Goal: Task Accomplishment & Management: Complete application form

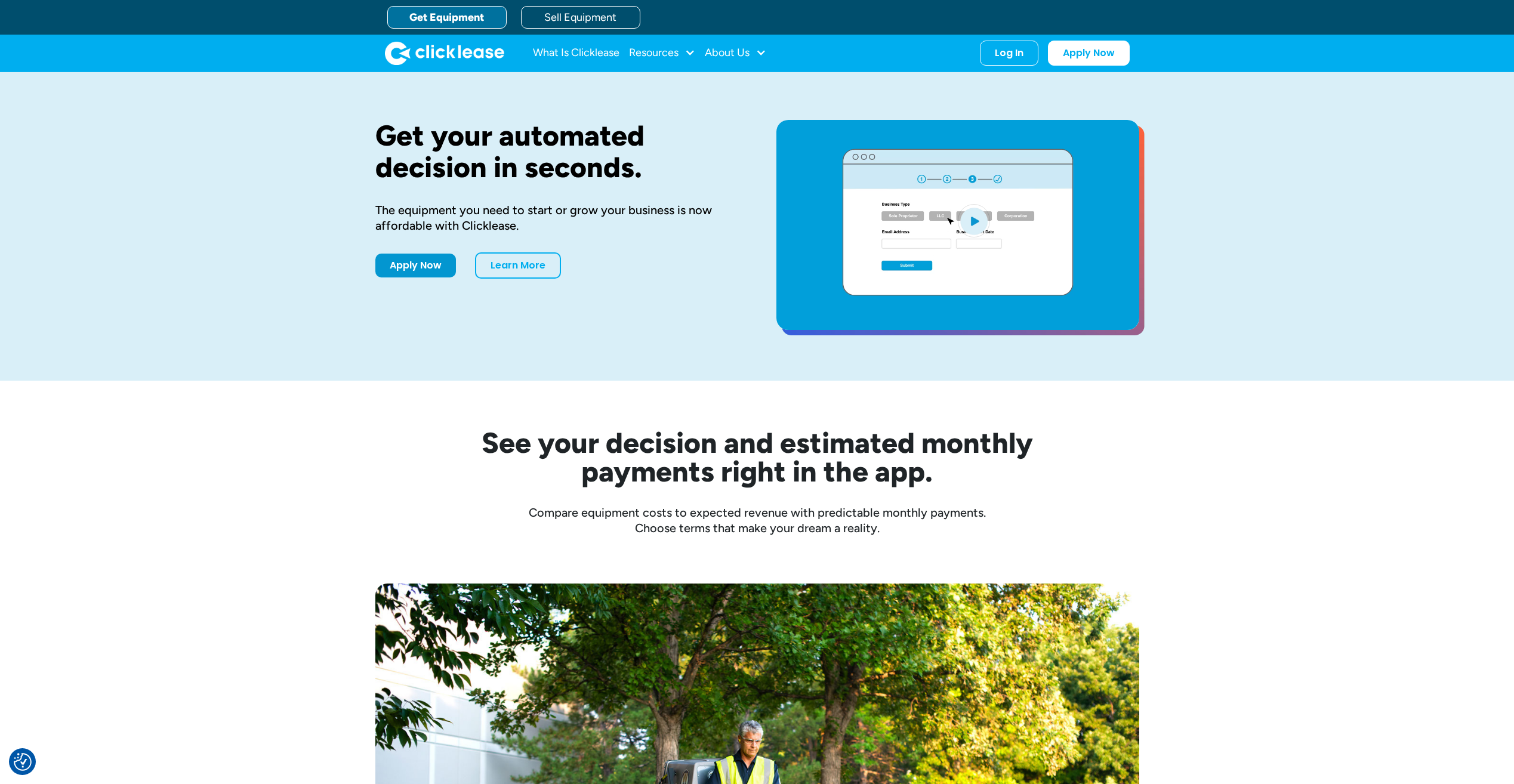
drag, startPoint x: 92, startPoint y: 334, endPoint x: 247, endPoint y: 243, distance: 179.7
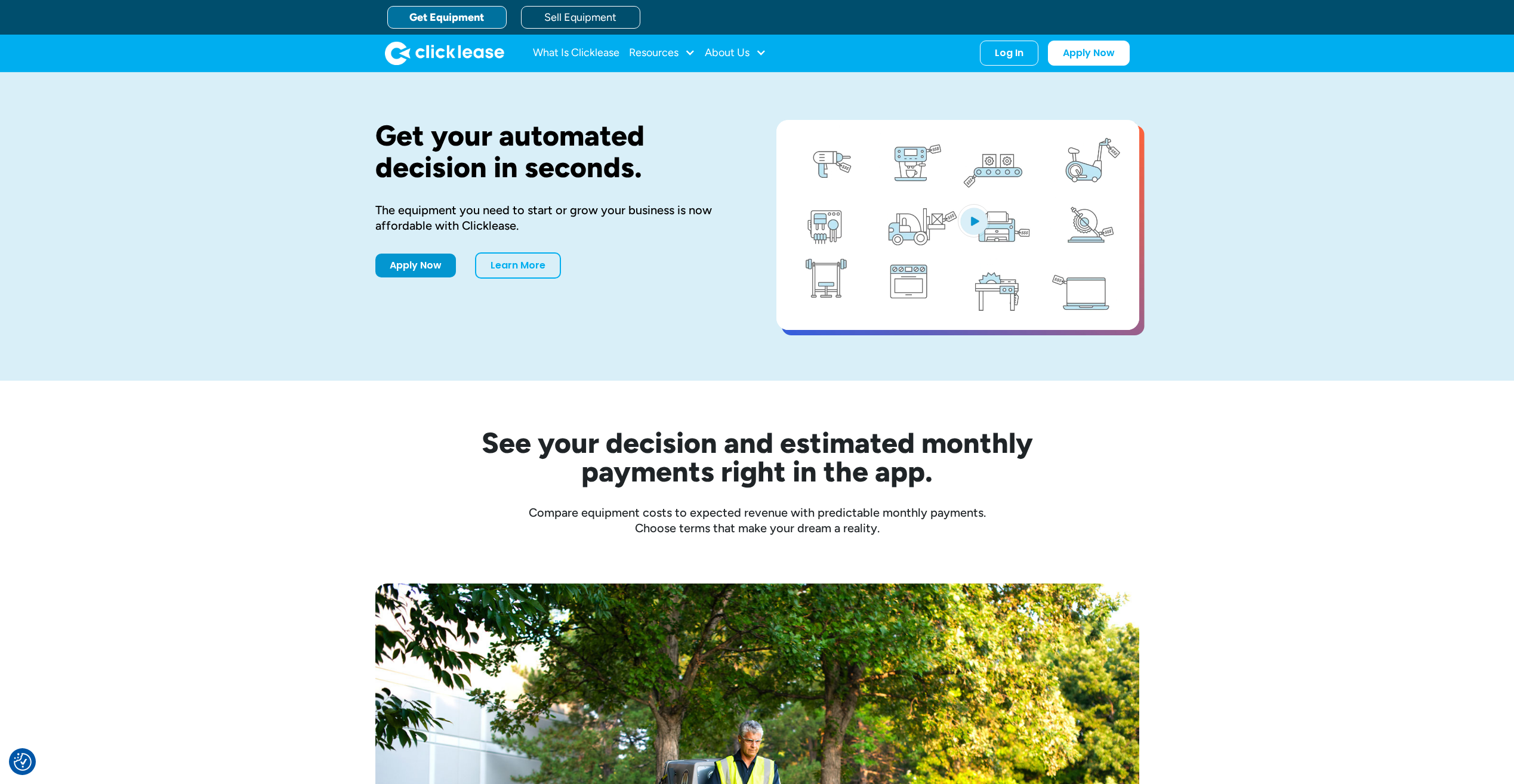
click at [100, 322] on div "Get your automated decision in seconds. The equipment you need to start or grow…" at bounding box center [757, 227] width 1514 height 309
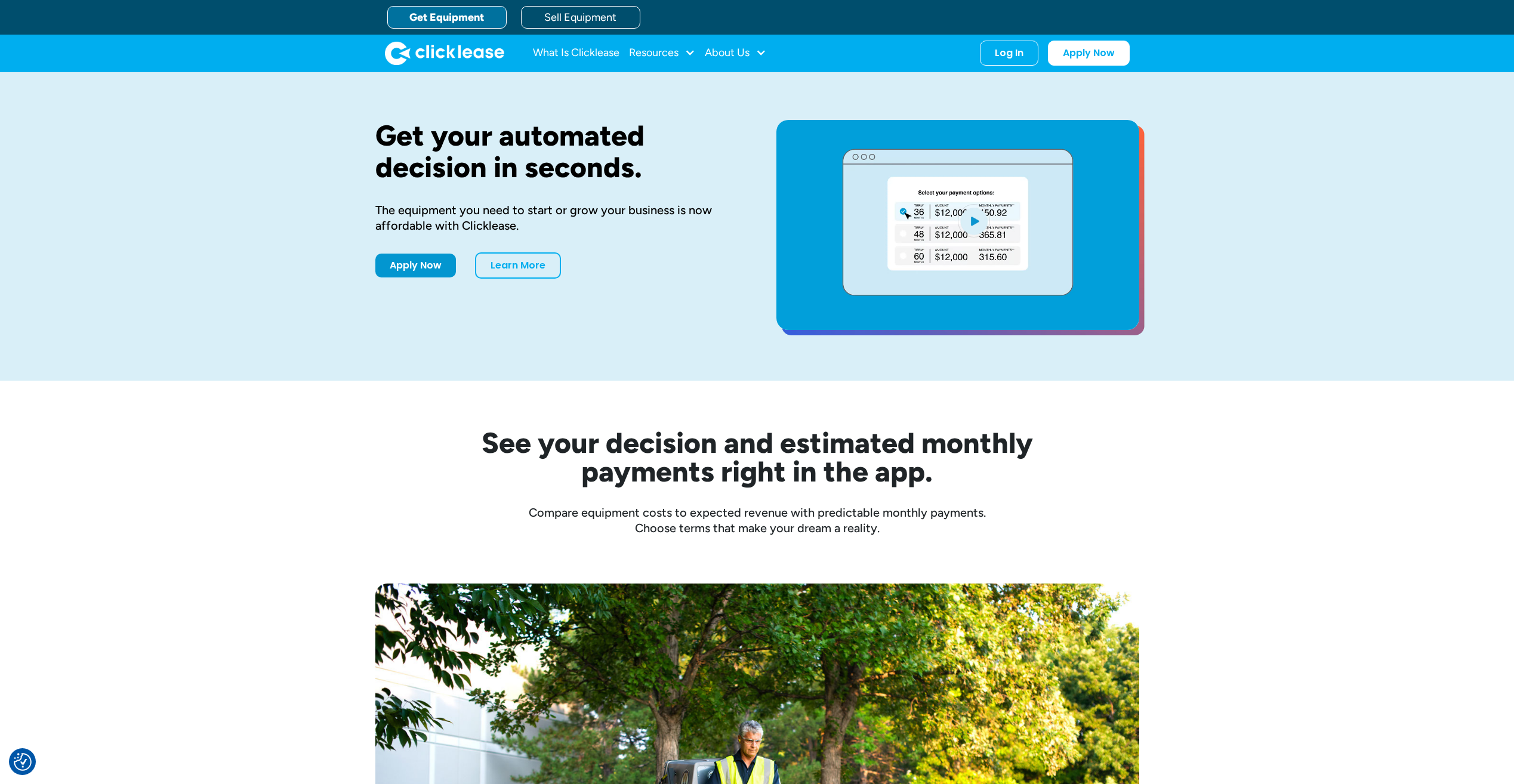
click at [466, 21] on link "Get Equipment" at bounding box center [447, 17] width 120 height 23
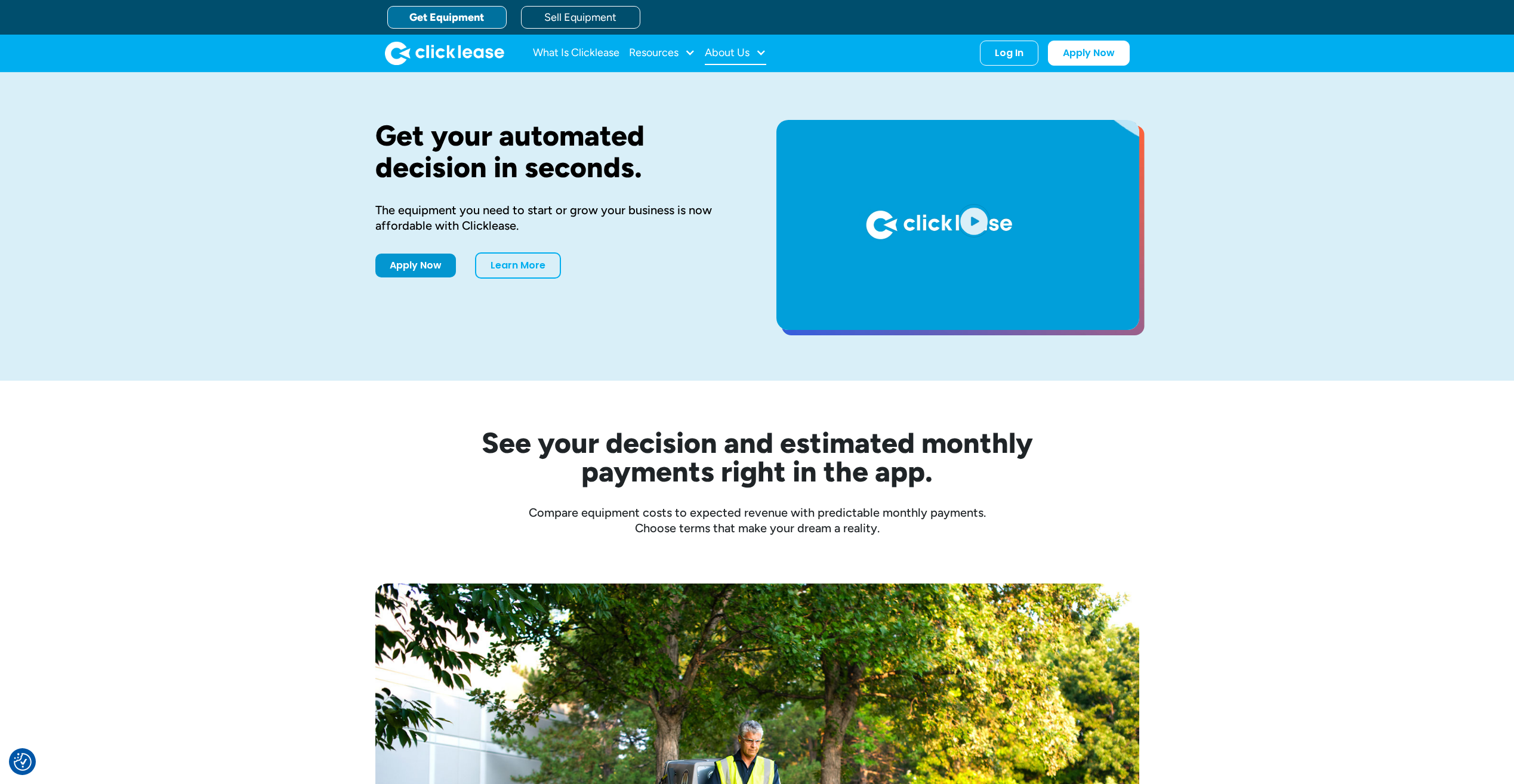
click at [723, 53] on div "About Us" at bounding box center [727, 53] width 45 height 0
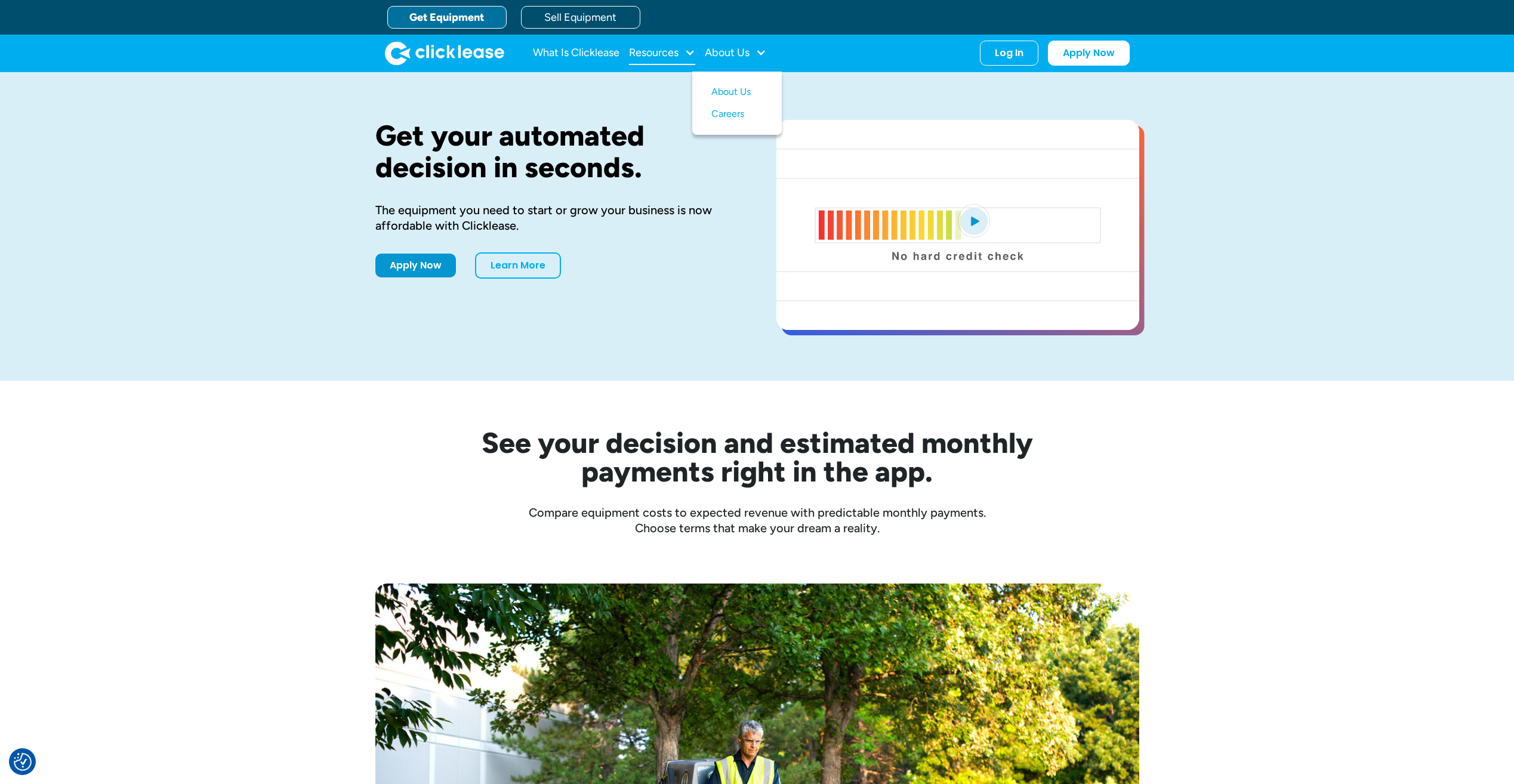
click at [659, 53] on div "Resources" at bounding box center [654, 53] width 49 height 0
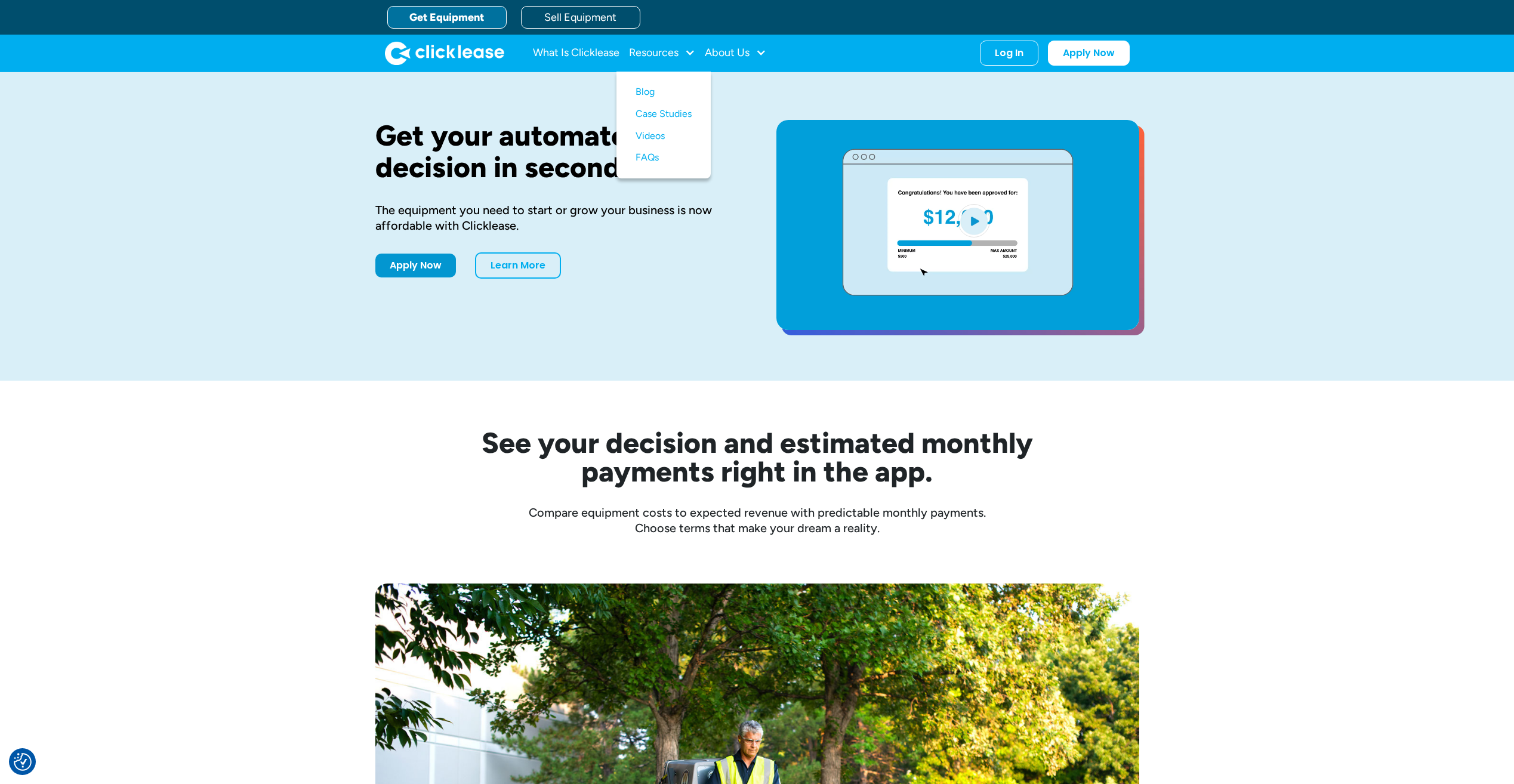
click at [590, 343] on div "Get your automated decision in seconds. The equipment you need to start or grow…" at bounding box center [757, 227] width 764 height 309
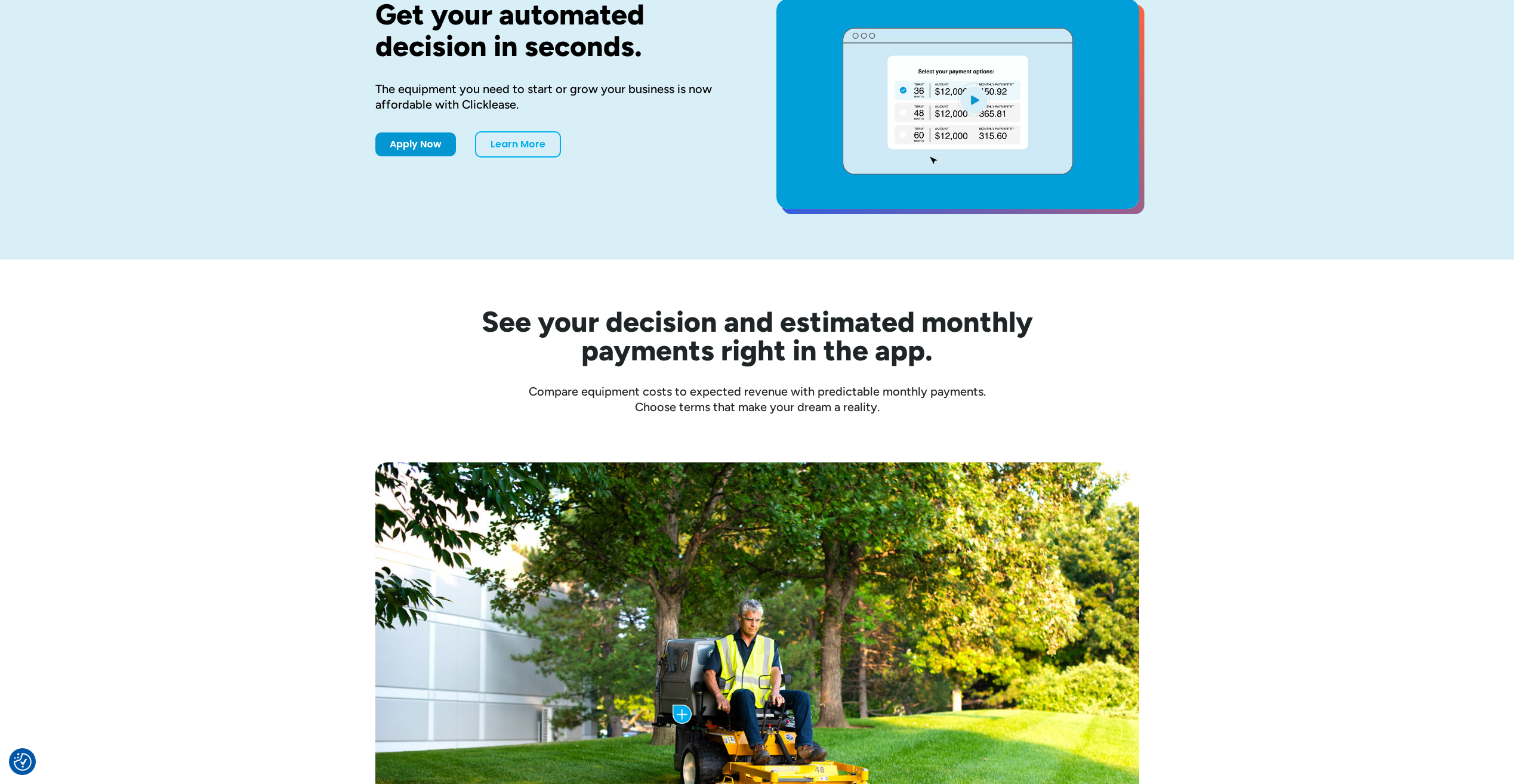
scroll to position [298, 0]
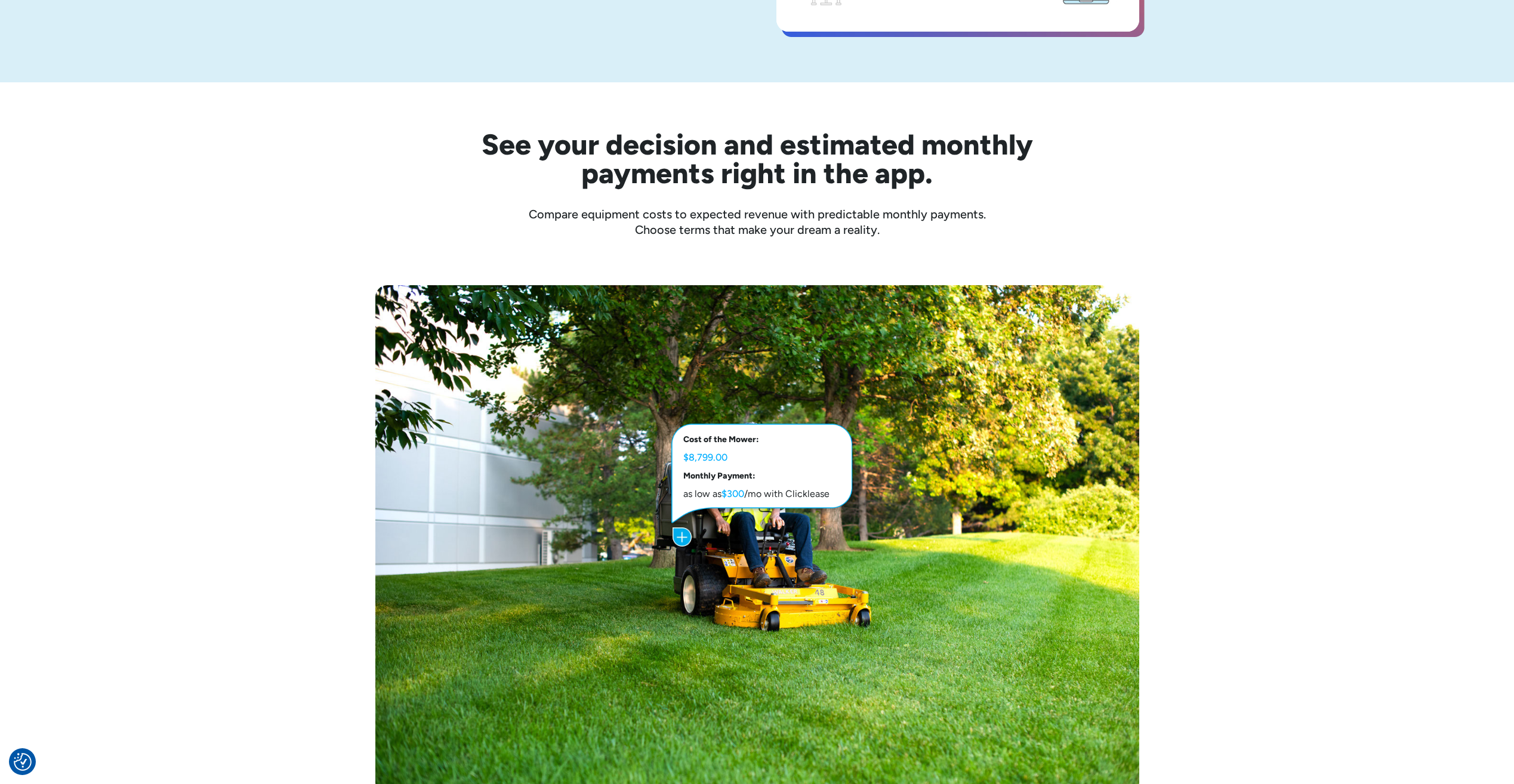
click at [682, 541] on img at bounding box center [682, 537] width 19 height 19
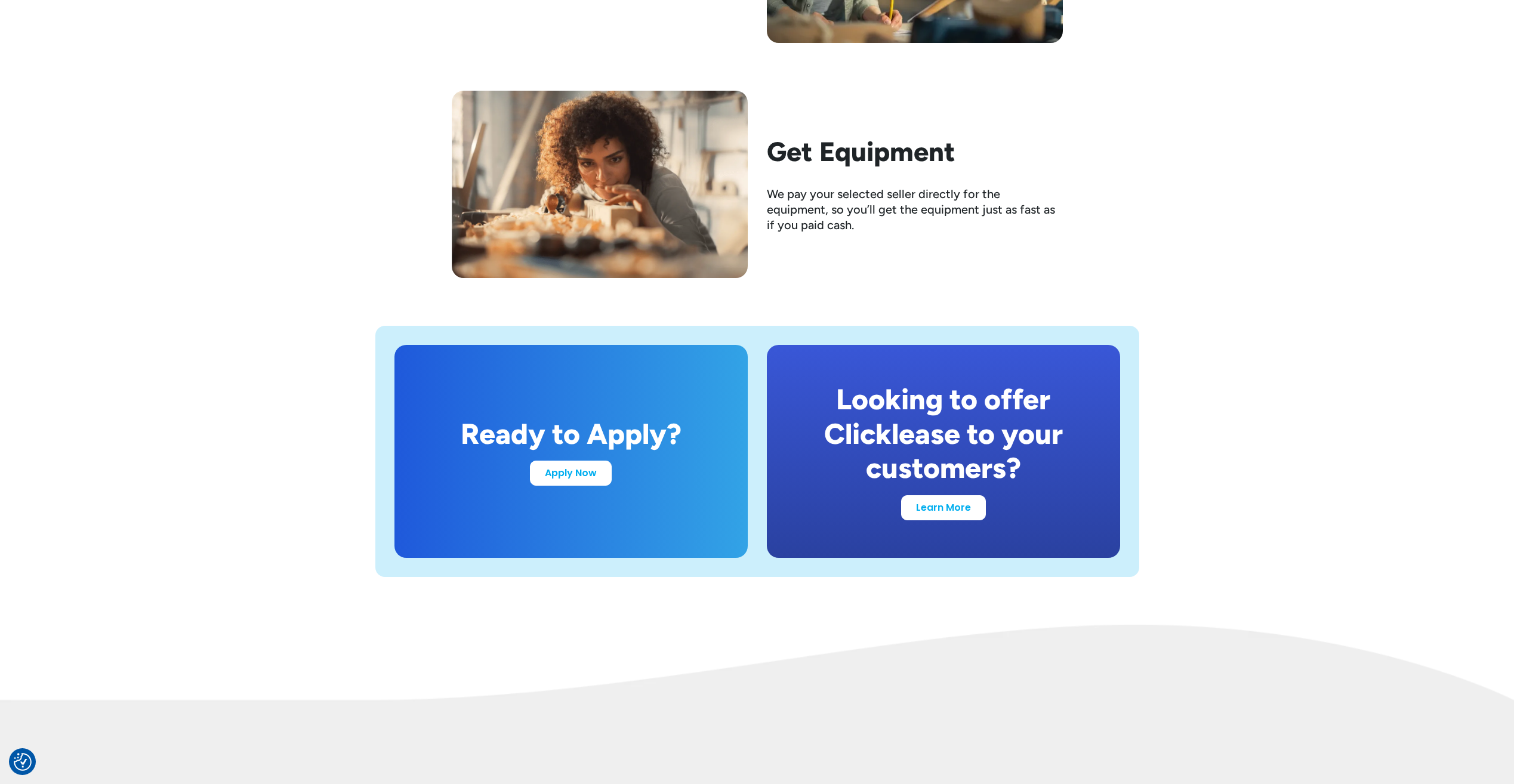
scroll to position [2268, 0]
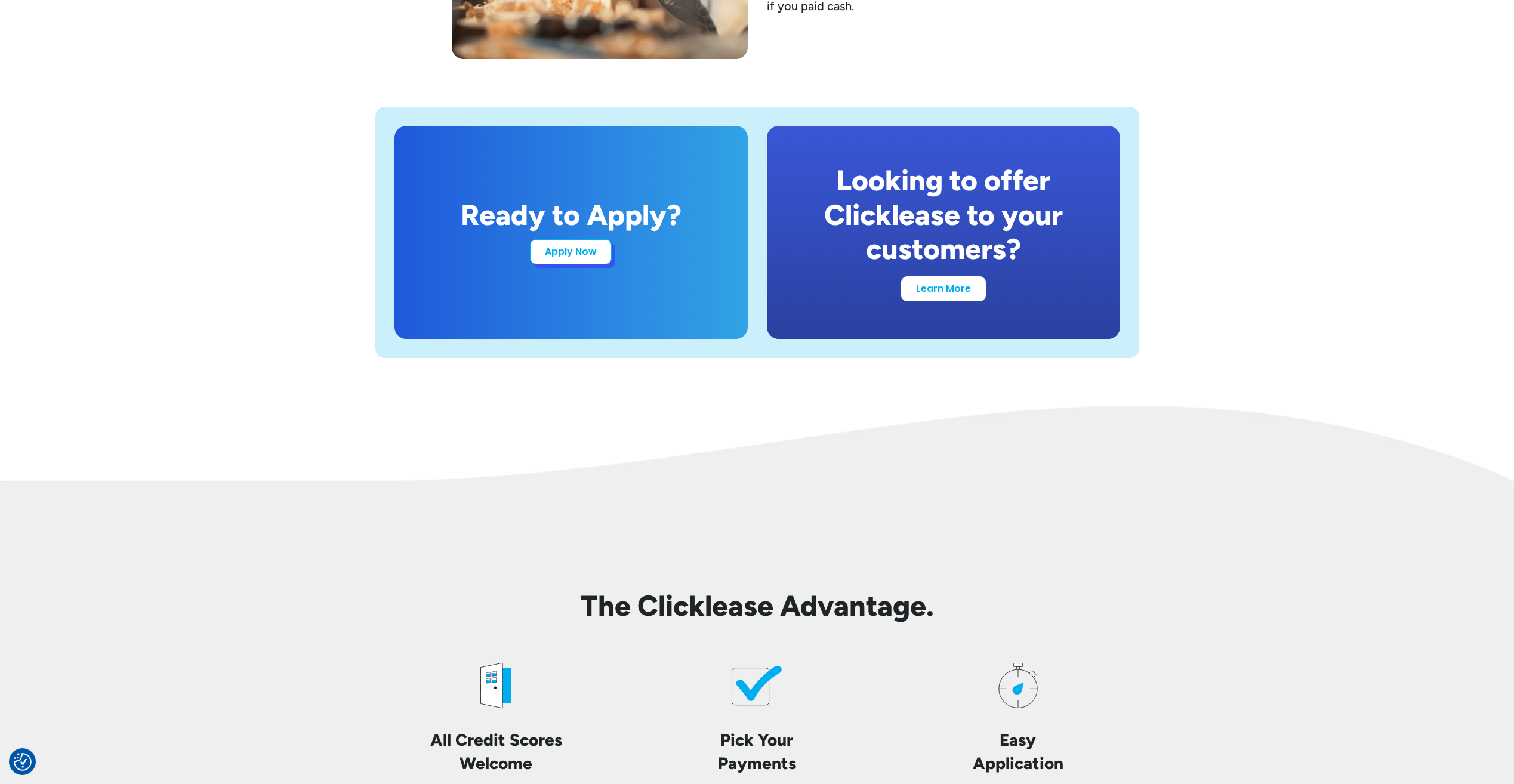
click at [590, 257] on link "Apply Now" at bounding box center [571, 252] width 82 height 25
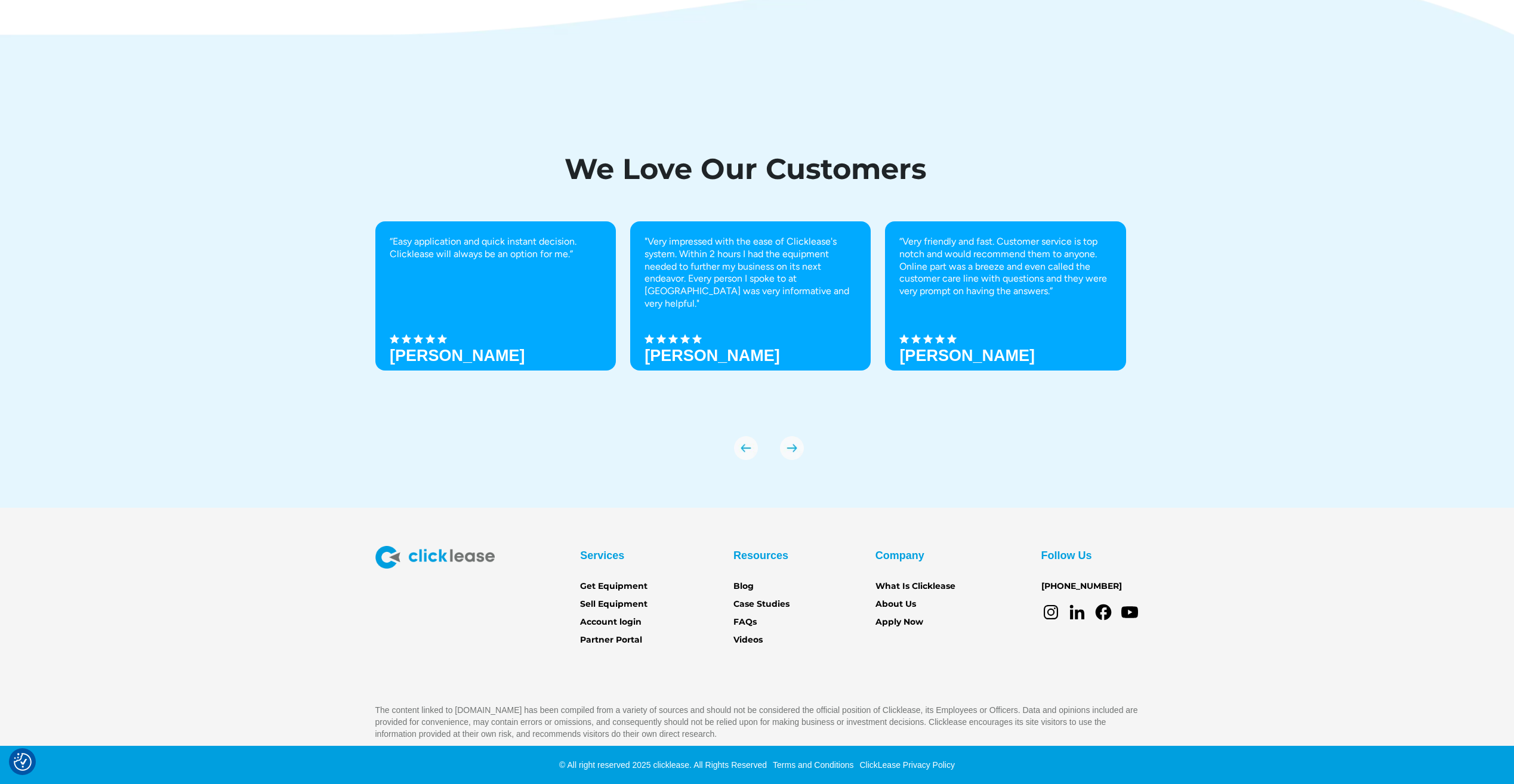
scroll to position [4072, 0]
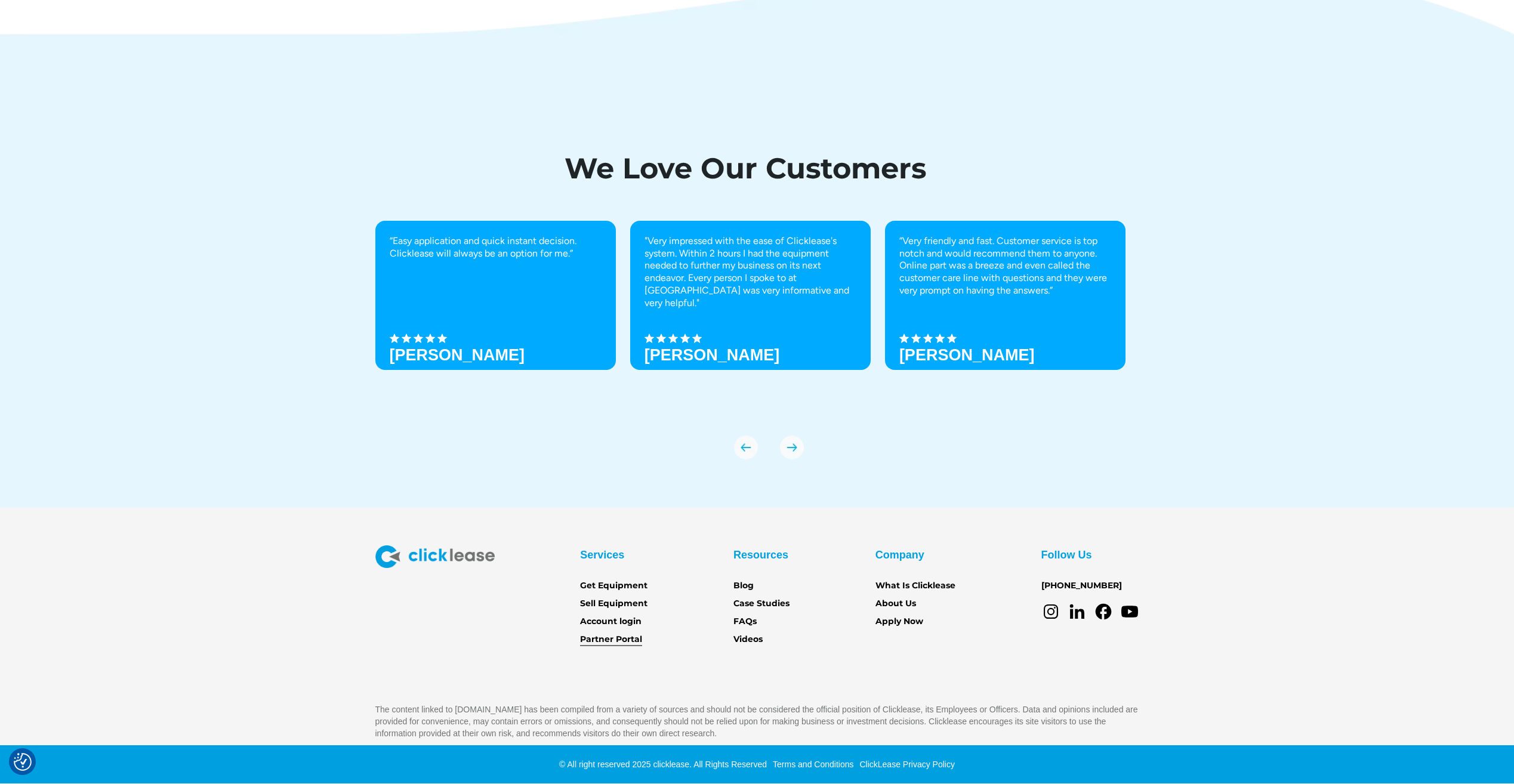
click at [622, 642] on link "Partner Portal" at bounding box center [611, 640] width 62 height 13
click at [616, 585] on link "Get Equipment" at bounding box center [614, 586] width 68 height 13
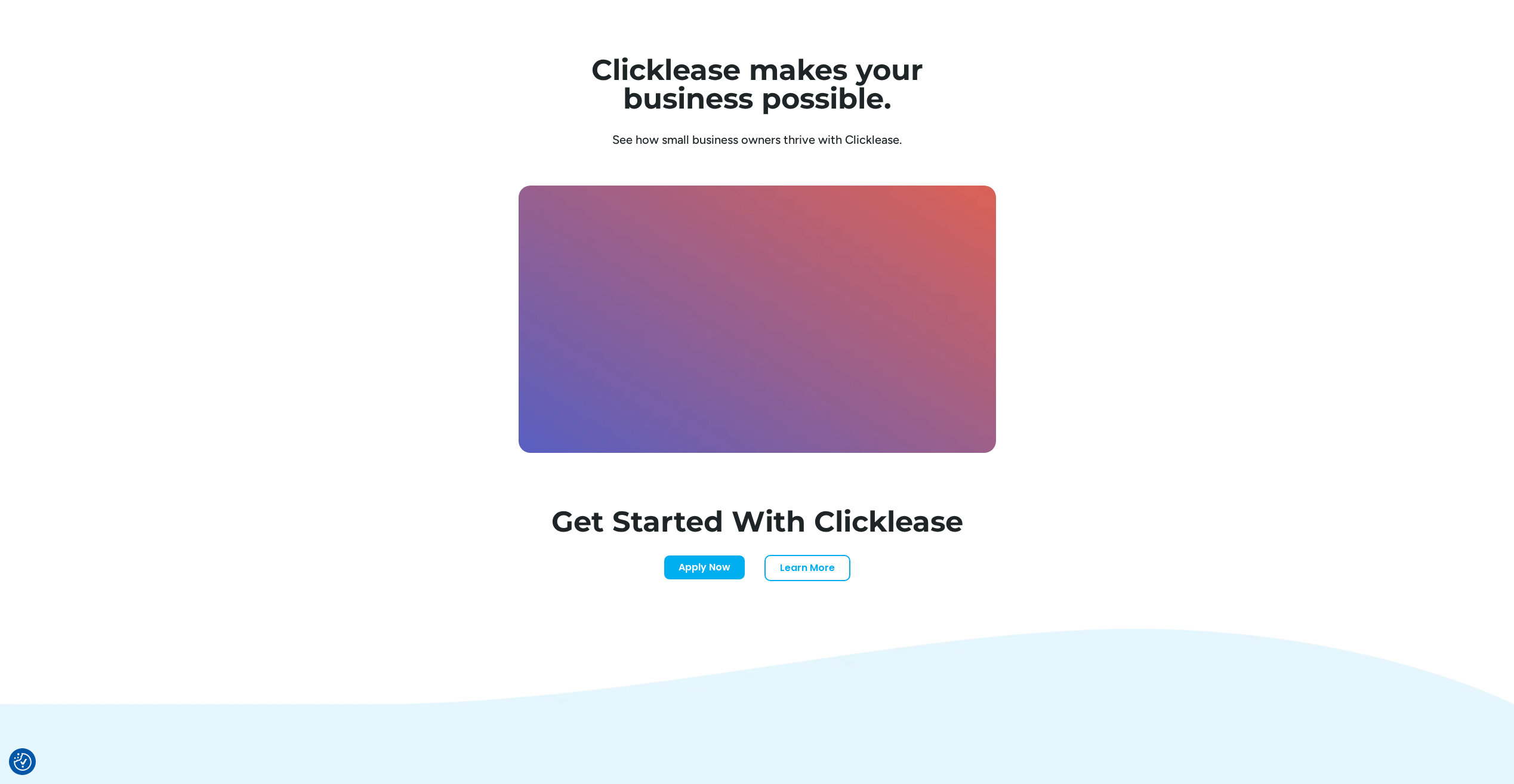
scroll to position [3879, 0]
